Goal: Task Accomplishment & Management: Manage account settings

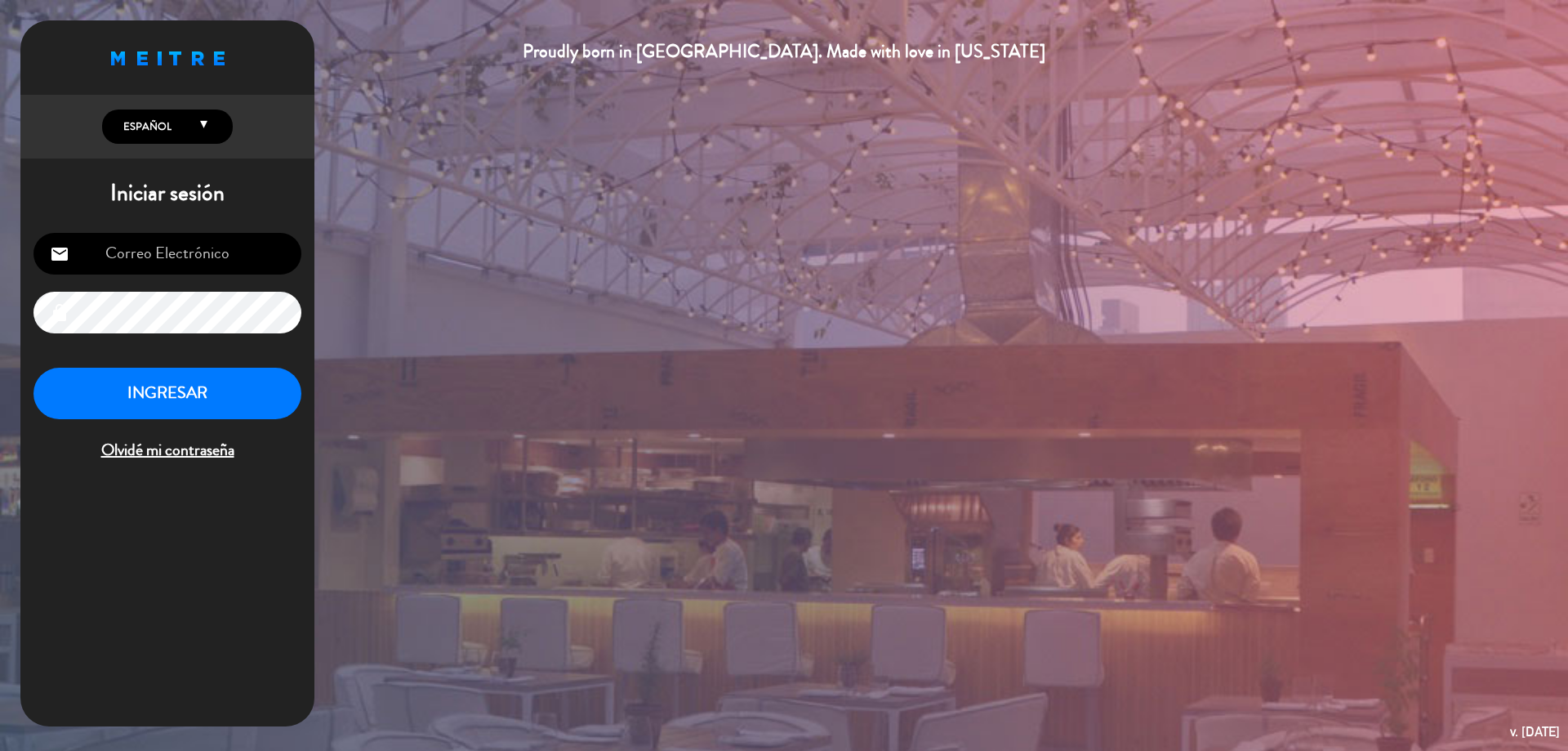
type input "[EMAIL_ADDRESS][DOMAIN_NAME]"
click at [162, 394] on button "INGRESAR" at bounding box center [167, 393] width 268 height 52
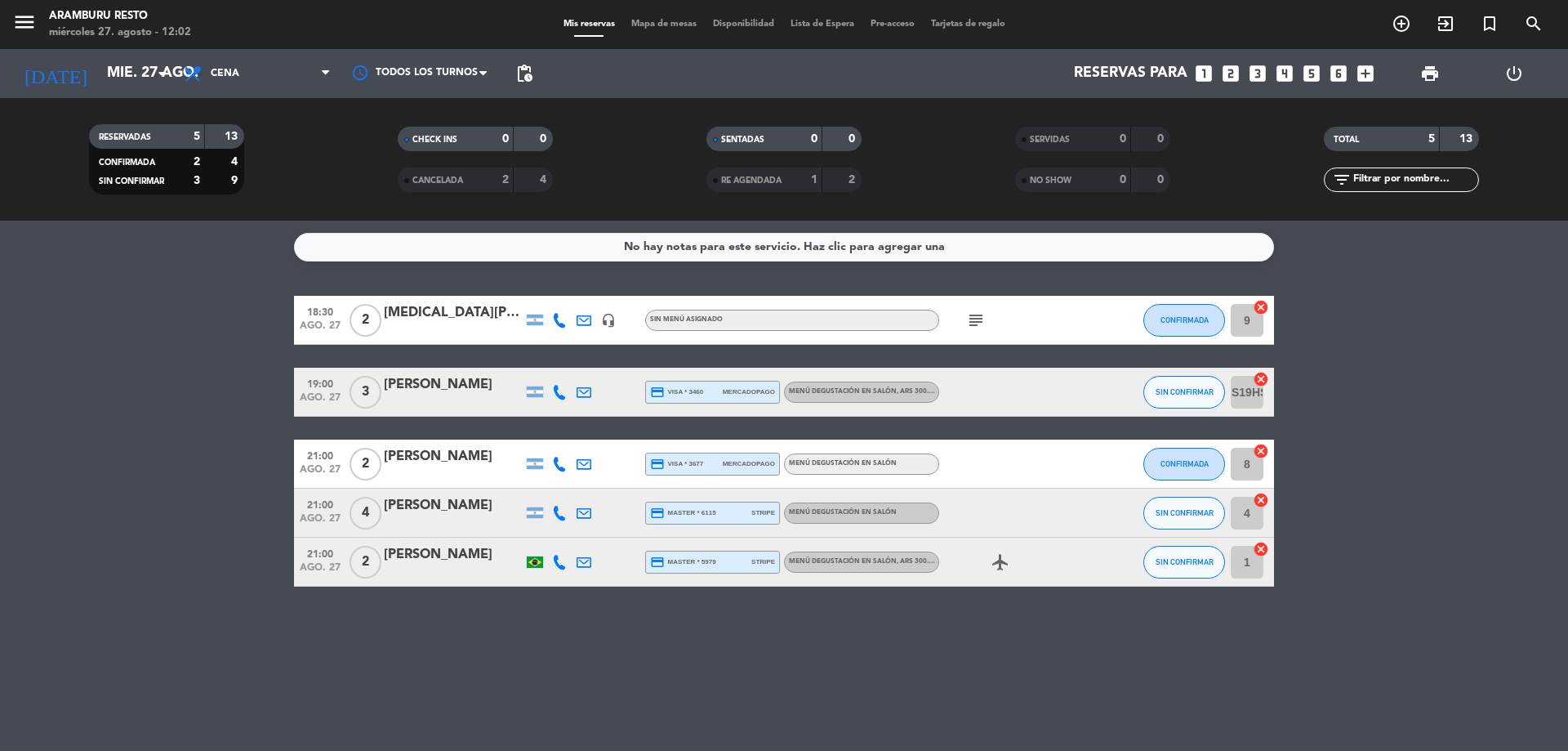
click at [972, 313] on icon "subject" at bounding box center [976, 320] width 19 height 19
click at [990, 481] on div at bounding box center [1012, 463] width 147 height 48
click at [970, 330] on div "subject" at bounding box center [1012, 320] width 147 height 48
click at [974, 324] on icon "subject" at bounding box center [976, 320] width 19 height 19
click at [1444, 454] on bookings-row "18:30 [DATE] 2 [MEDICAL_DATA][PERSON_NAME] headset_mic Sin menú asignado subjec…" at bounding box center [784, 441] width 1568 height 290
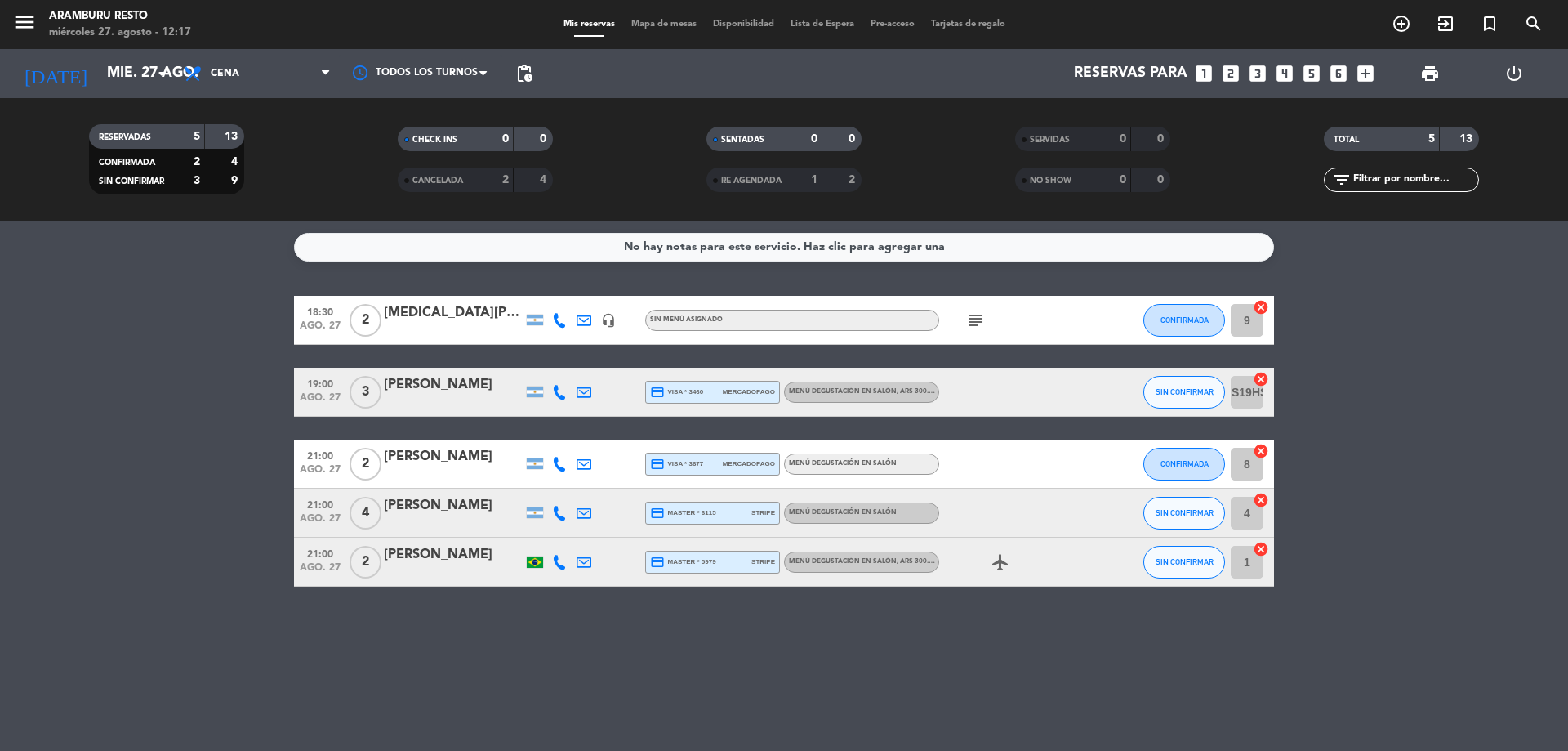
drag, startPoint x: 0, startPoint y: 48, endPoint x: 41, endPoint y: 520, distance: 473.8
click at [41, 520] on bookings-row "18:30 [DATE] 2 [MEDICAL_DATA][PERSON_NAME] headset_mic Sin menú asignado subjec…" at bounding box center [784, 441] width 1568 height 290
click at [976, 323] on icon "subject" at bounding box center [976, 320] width 19 height 19
click at [149, 74] on input "mié. 27 ago." at bounding box center [193, 73] width 189 height 33
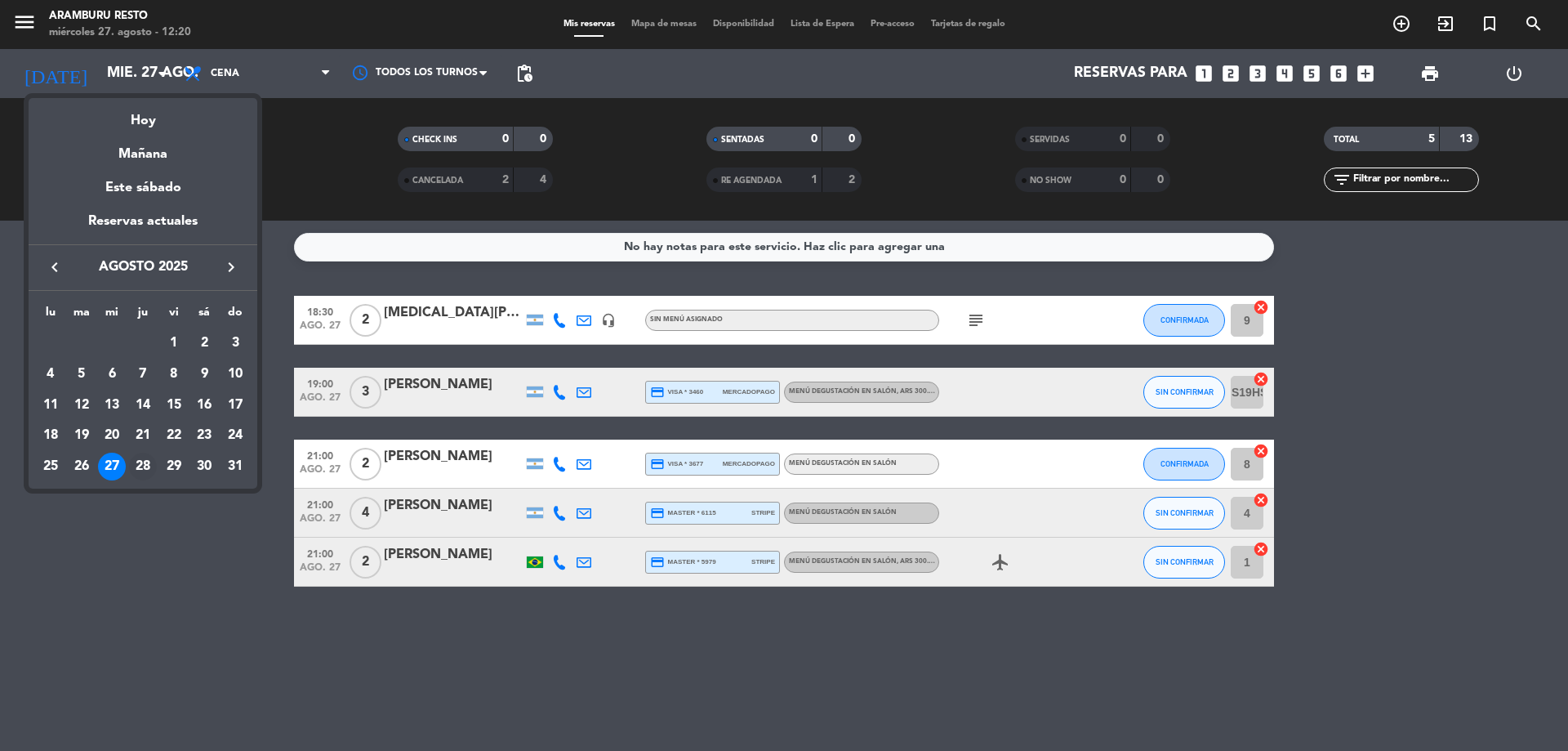
click at [139, 466] on div "28" at bounding box center [142, 466] width 28 height 28
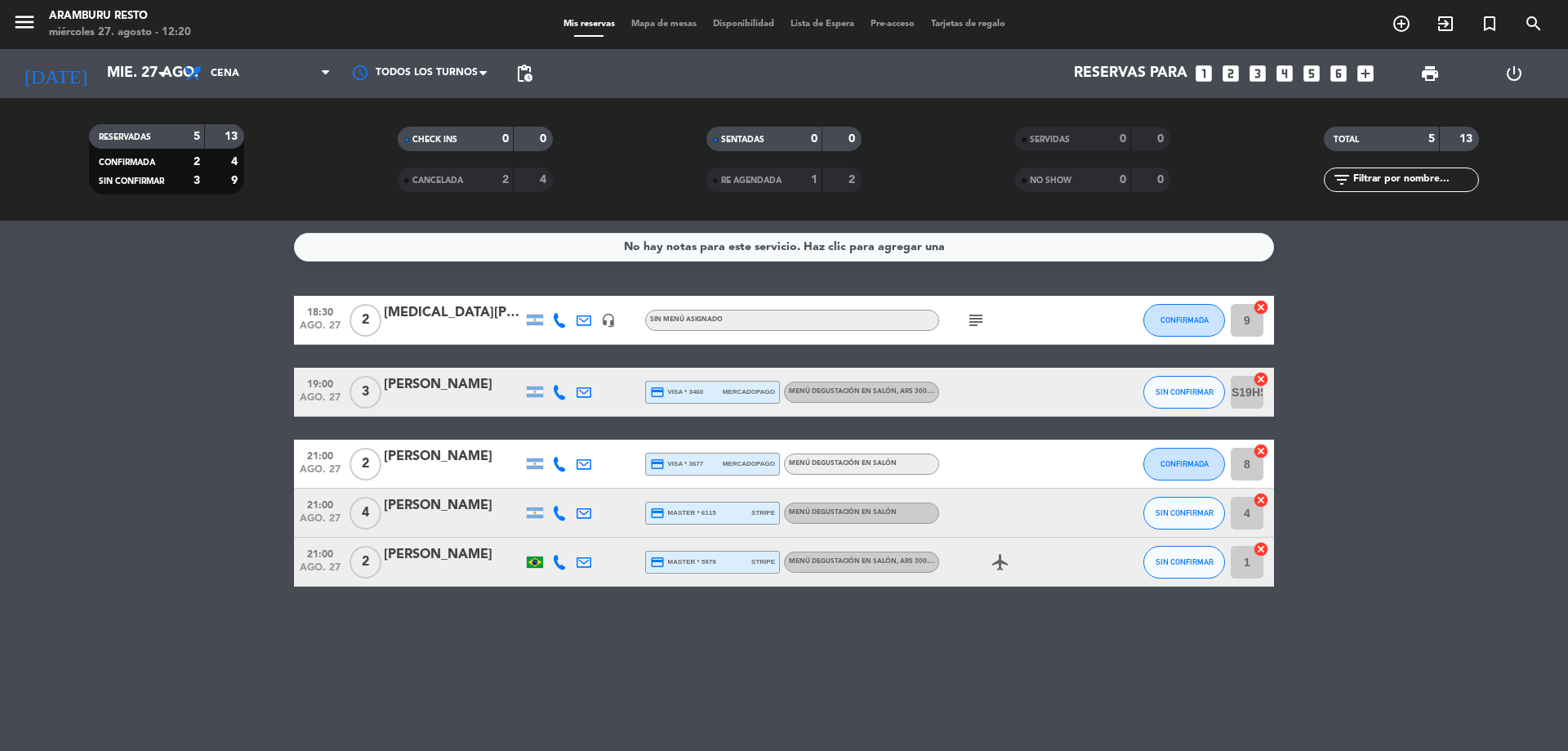
type input "jue. 28 ago."
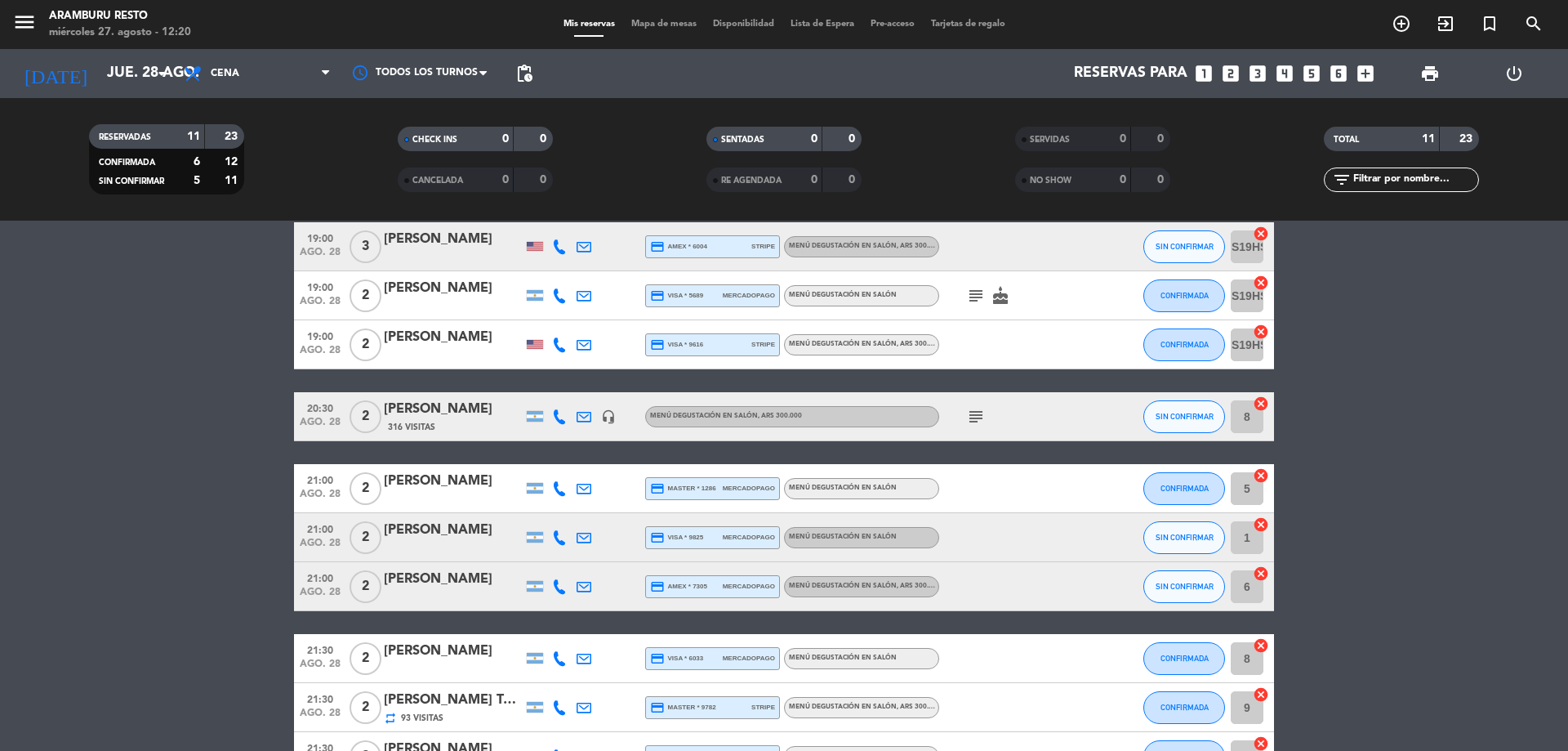
scroll to position [258, 0]
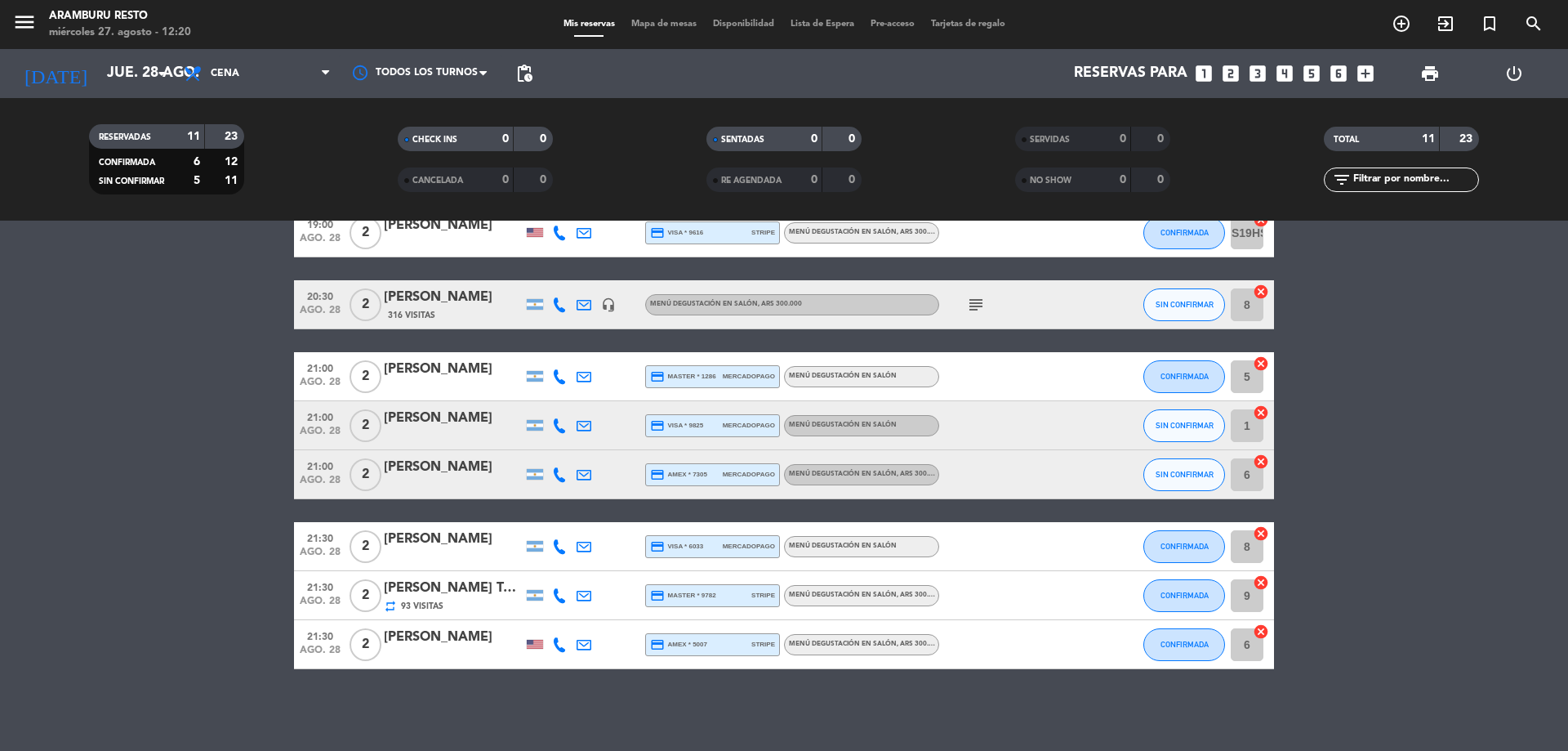
click at [477, 595] on div "[PERSON_NAME] Tude [PERSON_NAME]" at bounding box center [453, 588] width 138 height 21
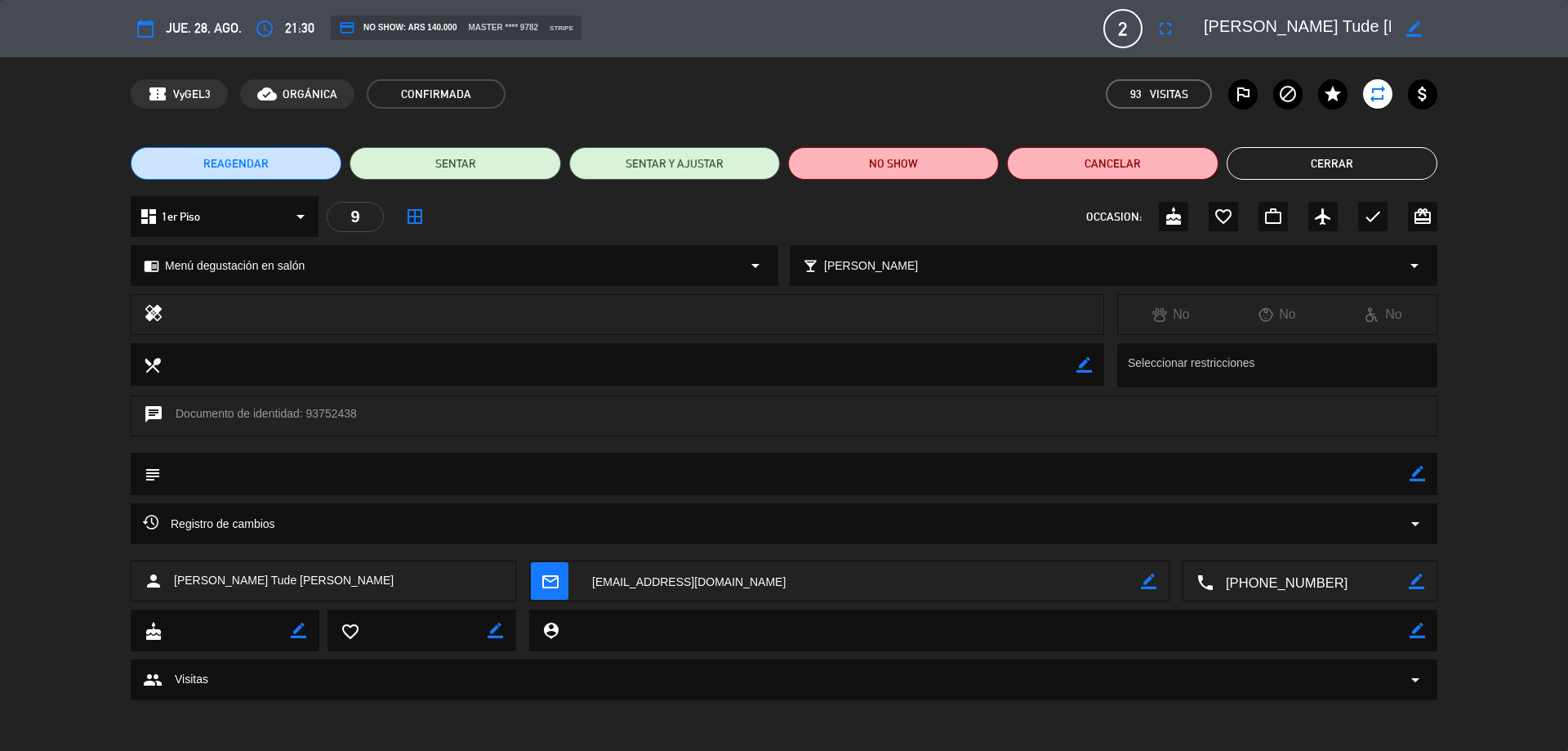
type input "[EMAIL_ADDRESS][DOMAIN_NAME]"
click at [87, 184] on div "REAGENDAR SENTAR SENTAR Y AJUSTAR NO SHOW Cancelar Cerrar" at bounding box center [784, 163] width 1568 height 65
